Goal: Find contact information: Find contact information

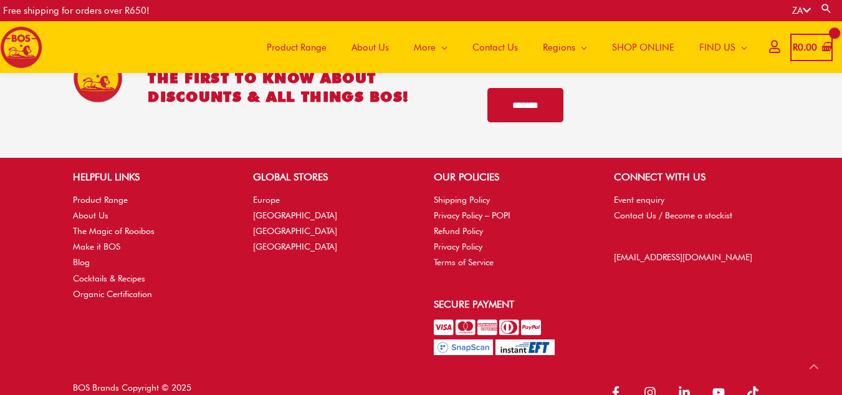
scroll to position [2759, 0]
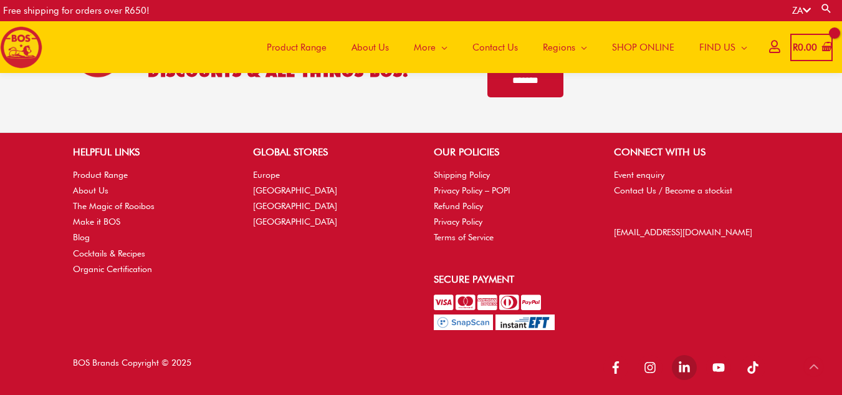
click at [680, 371] on icon "linkedin-in" at bounding box center [684, 366] width 11 height 11
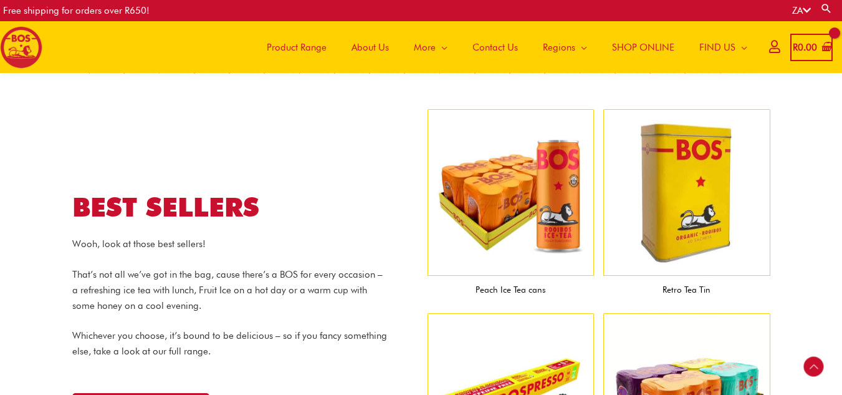
scroll to position [1013, 0]
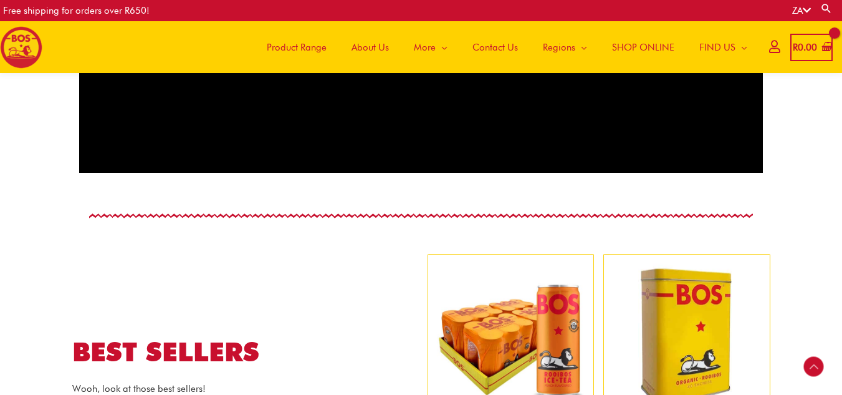
click at [378, 42] on span "About Us" at bounding box center [370, 47] width 37 height 37
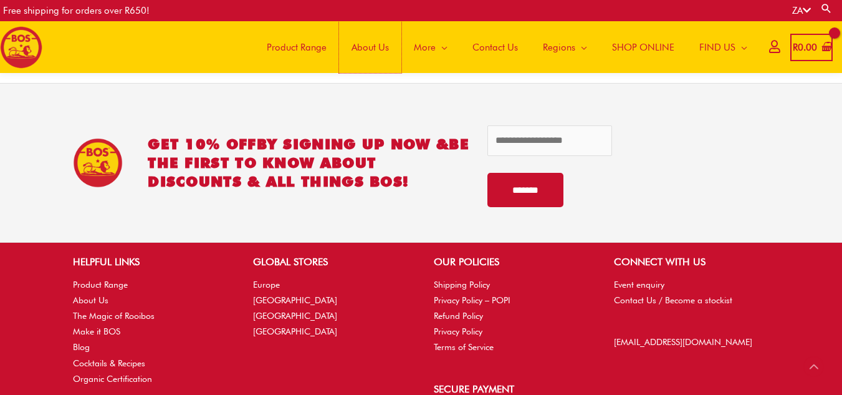
scroll to position [2759, 0]
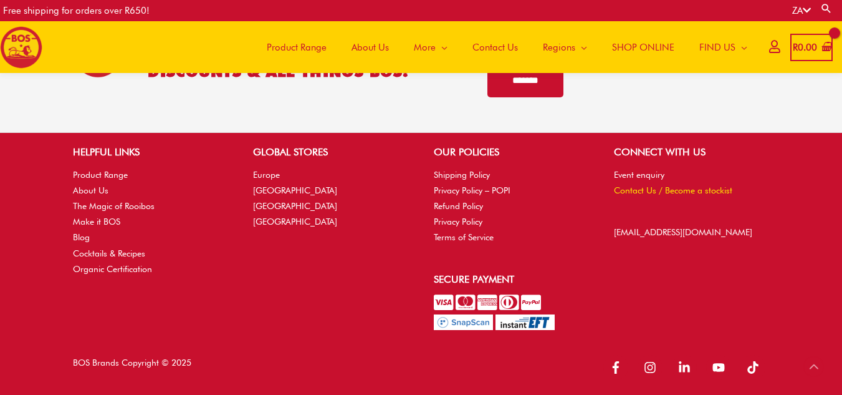
click at [639, 186] on link "Contact Us / Become a stockist" at bounding box center [673, 190] width 118 height 10
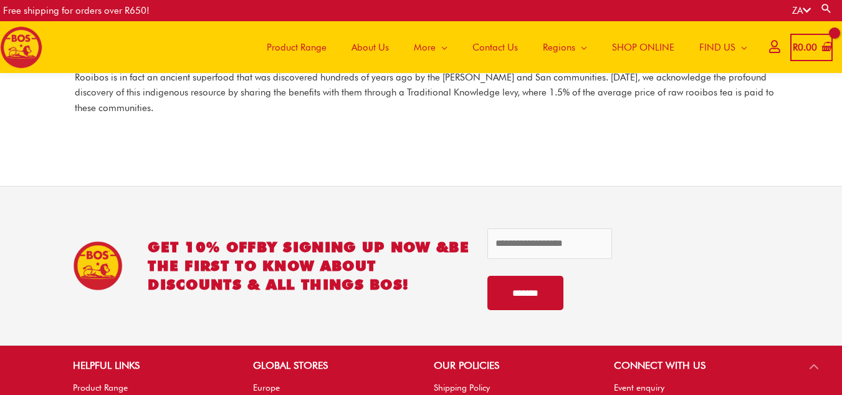
scroll to position [1935, 0]
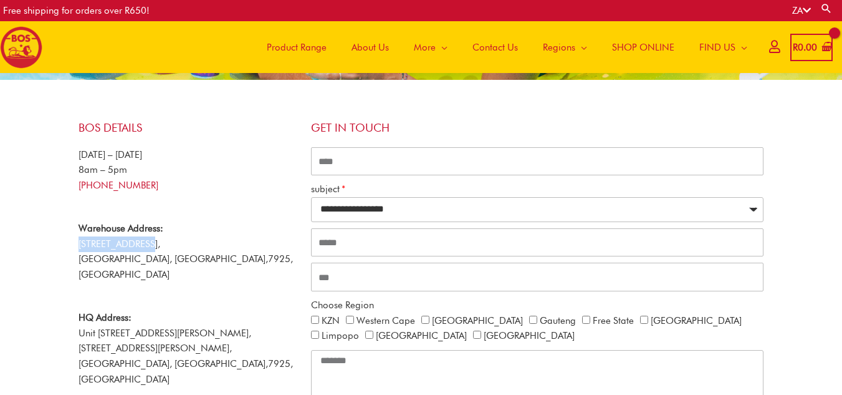
drag, startPoint x: 79, startPoint y: 244, endPoint x: 120, endPoint y: 296, distance: 66.1
click at [146, 251] on p "Warehouse Address: 53 Viben Avenue, Brackenfell Industrial, Cape Town, Western …" at bounding box center [189, 252] width 220 height 62
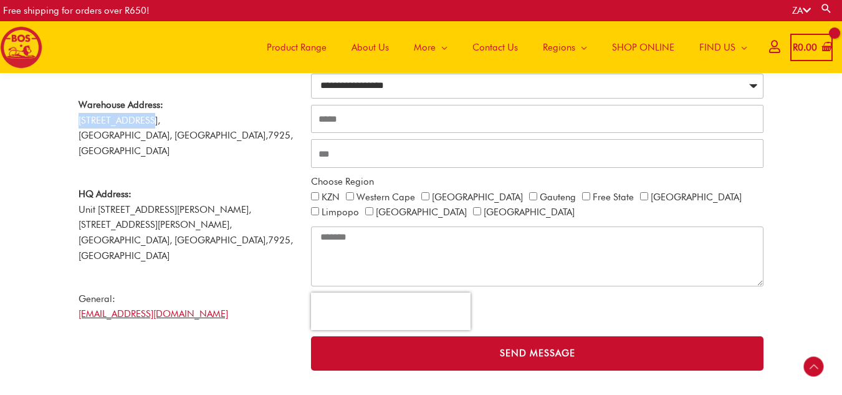
scroll to position [305, 0]
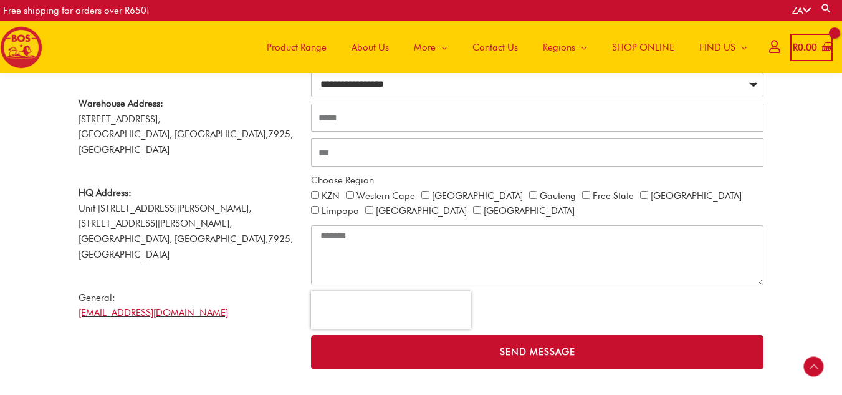
click at [149, 201] on p "HQ Address: Unit 301 Fairweather House, 176 Sir Lowry Road, Woodstock, Cape Tow…" at bounding box center [189, 223] width 220 height 77
